Goal: Transaction & Acquisition: Purchase product/service

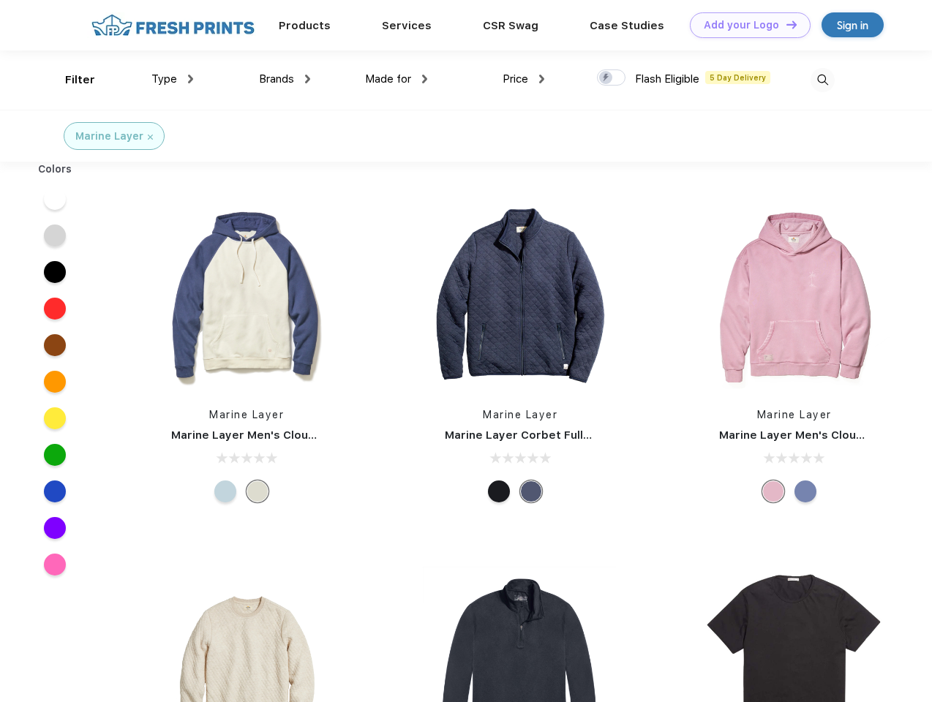
click at [745, 25] on link "Add your Logo Design Tool" at bounding box center [750, 25] width 121 height 26
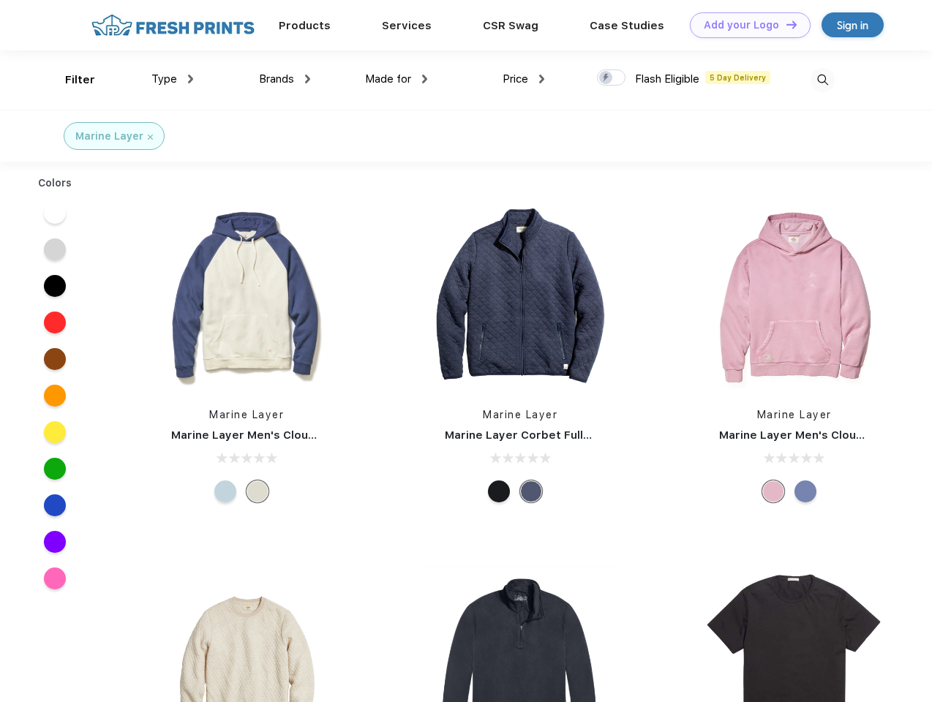
click at [0, 0] on div "Design Tool" at bounding box center [0, 0] width 0 height 0
click at [785, 24] on link "Add your Logo Design Tool" at bounding box center [750, 25] width 121 height 26
click at [70, 80] on div "Filter" at bounding box center [80, 80] width 30 height 17
click at [173, 79] on span "Type" at bounding box center [164, 78] width 26 height 13
click at [285, 79] on span "Brands" at bounding box center [276, 78] width 35 height 13
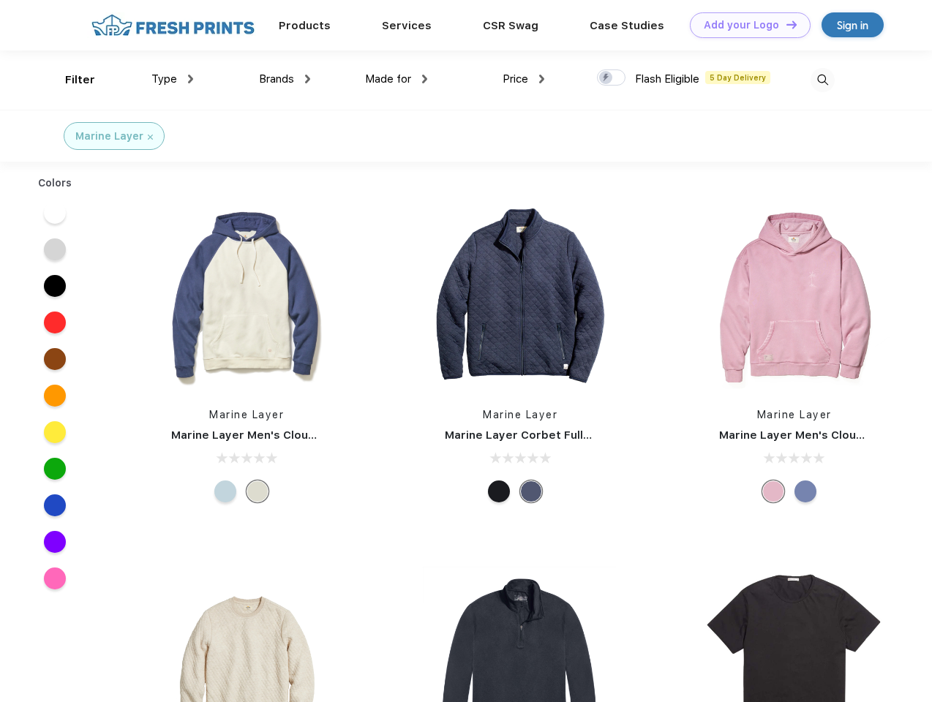
click at [397, 79] on span "Made for" at bounding box center [388, 78] width 46 height 13
click at [524, 79] on span "Price" at bounding box center [516, 78] width 26 height 13
click at [612, 78] on div at bounding box center [611, 77] width 29 height 16
click at [606, 78] on input "checkbox" at bounding box center [602, 74] width 10 height 10
click at [822, 80] on img at bounding box center [823, 80] width 24 height 24
